Goal: Transaction & Acquisition: Purchase product/service

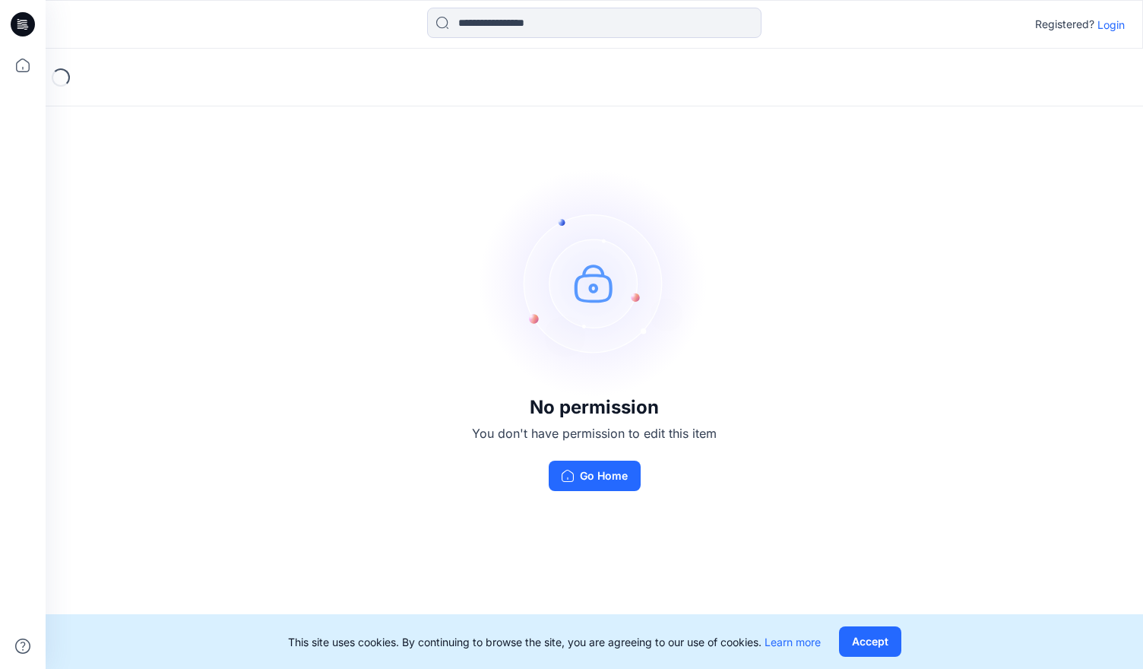
click at [1109, 28] on p "Login" at bounding box center [1110, 25] width 27 height 16
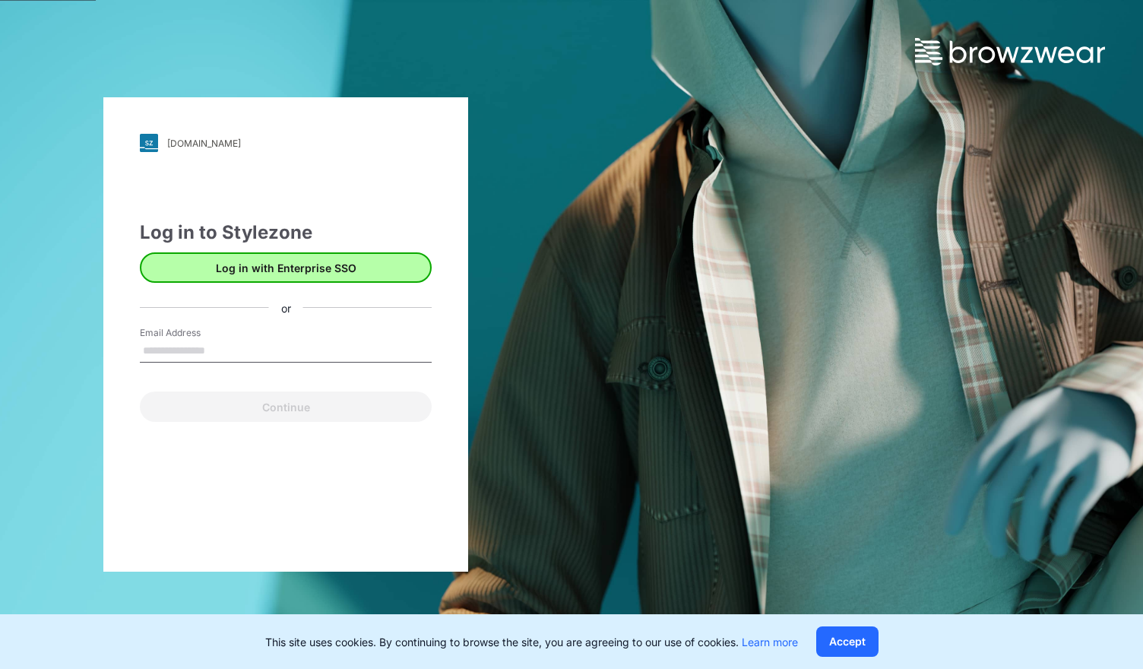
click at [302, 268] on button "Log in with Enterprise SSO" at bounding box center [286, 267] width 292 height 30
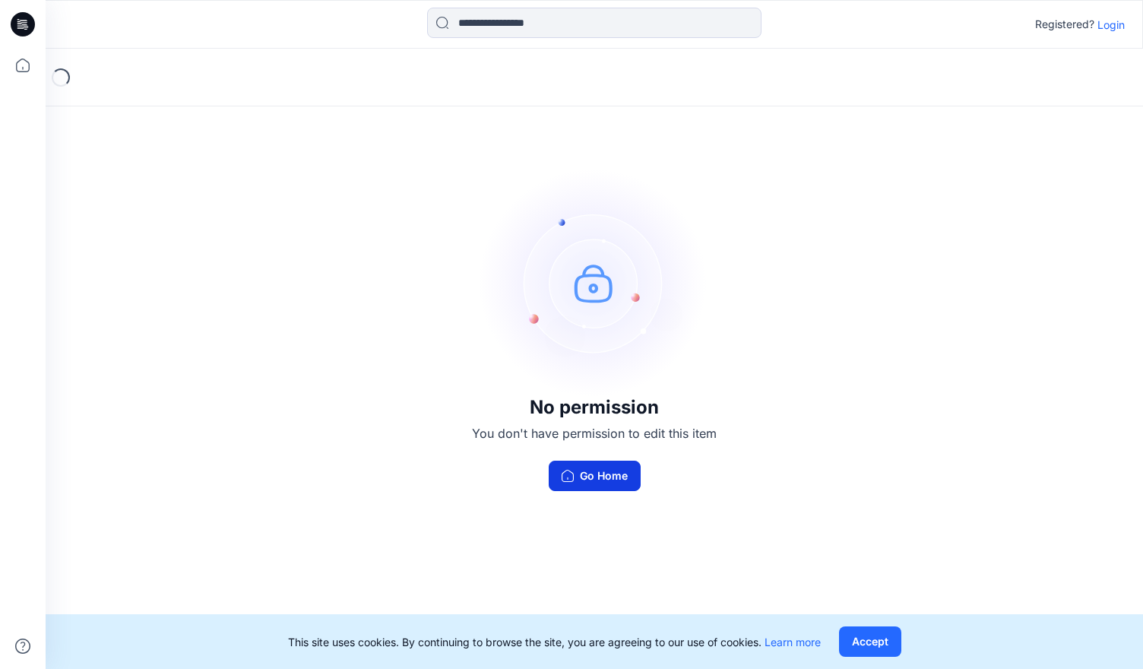
click at [596, 476] on button "Go Home" at bounding box center [595, 475] width 92 height 30
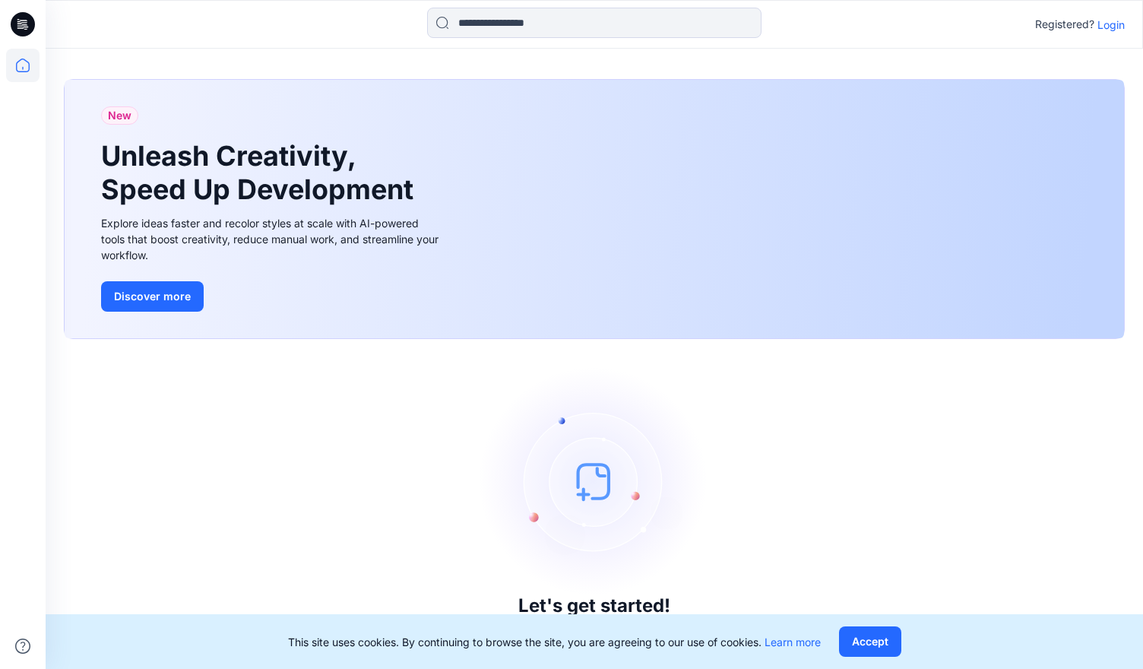
click at [1112, 24] on p "Login" at bounding box center [1110, 25] width 27 height 16
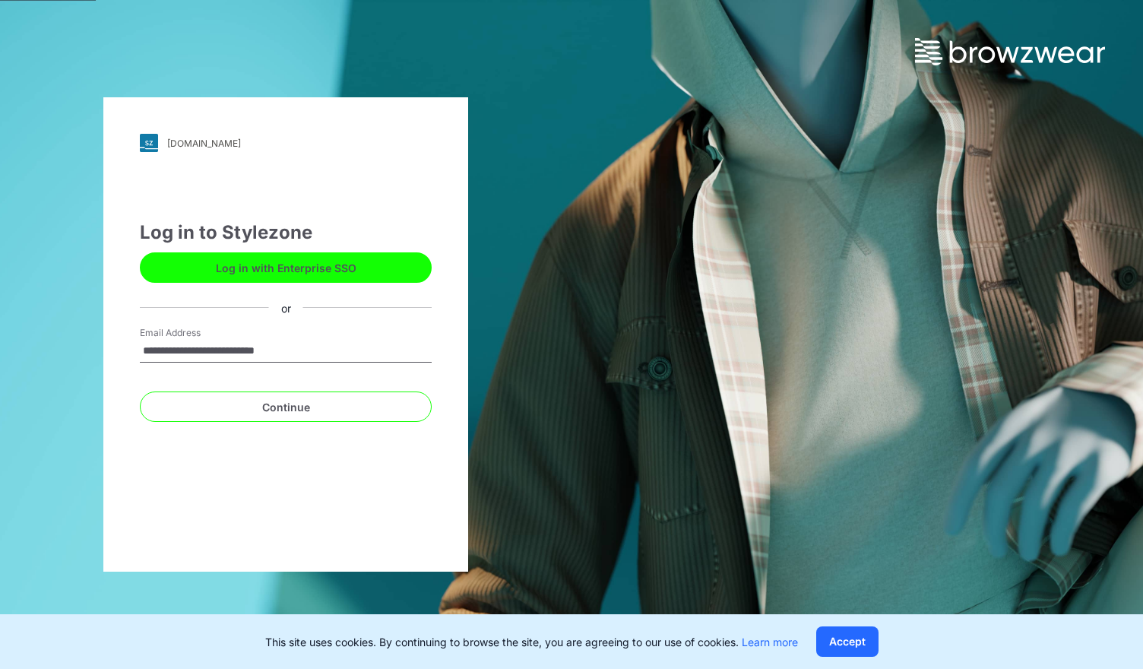
type input "**********"
click at [286, 406] on button "Continue" at bounding box center [286, 406] width 292 height 30
